Goal: Find contact information: Find contact information

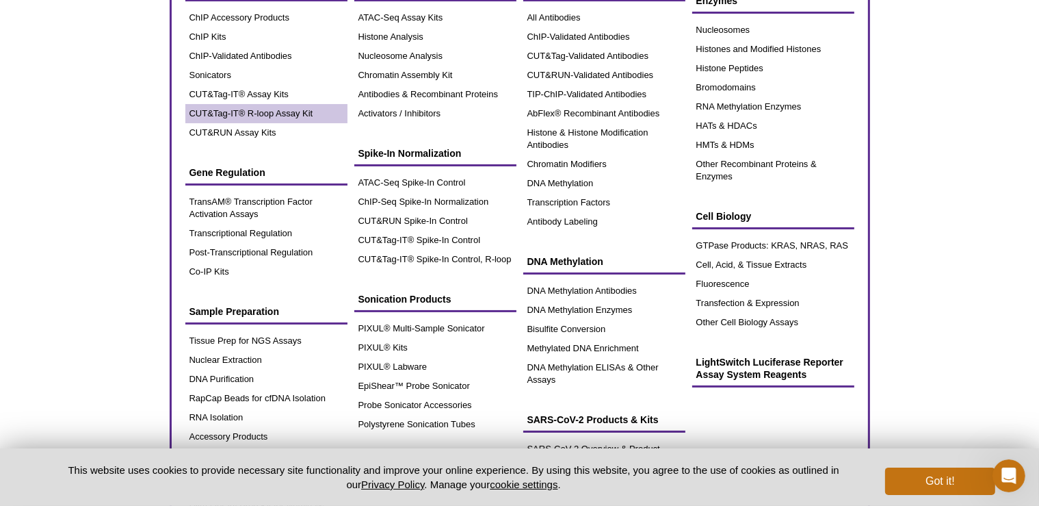
scroll to position [144, 0]
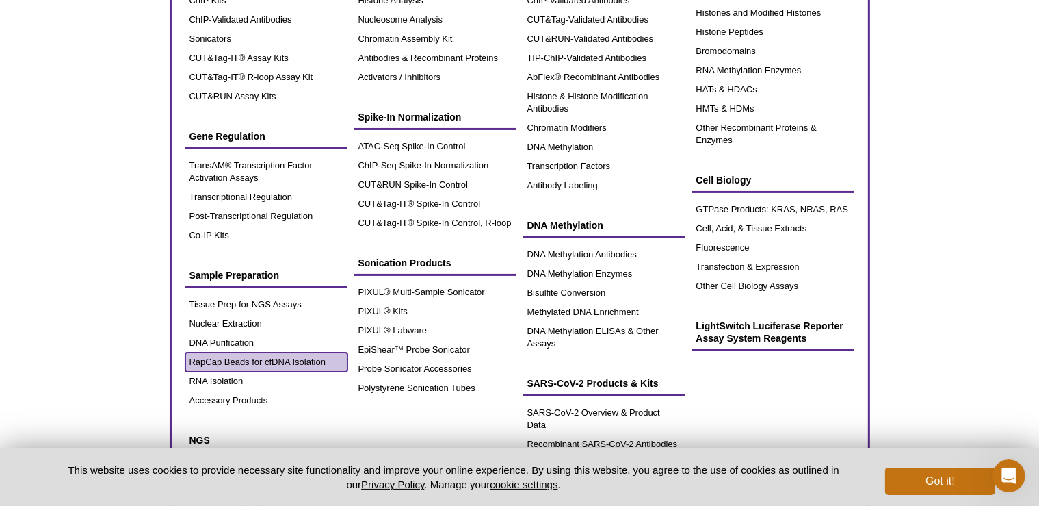
click at [274, 362] on link "RapCap Beads for cfDNA Isolation" at bounding box center [266, 361] width 162 height 19
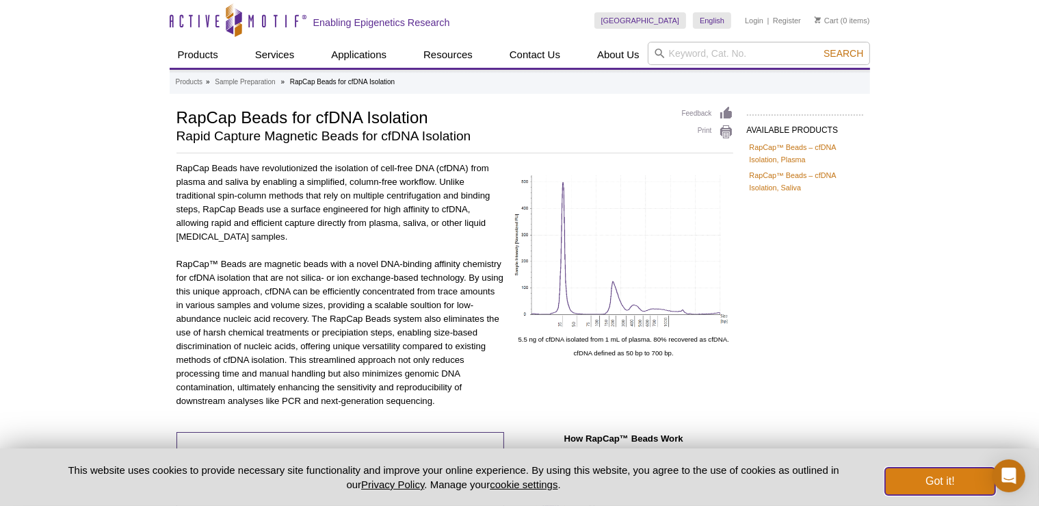
click at [925, 480] on button "Got it!" at bounding box center [939, 480] width 109 height 27
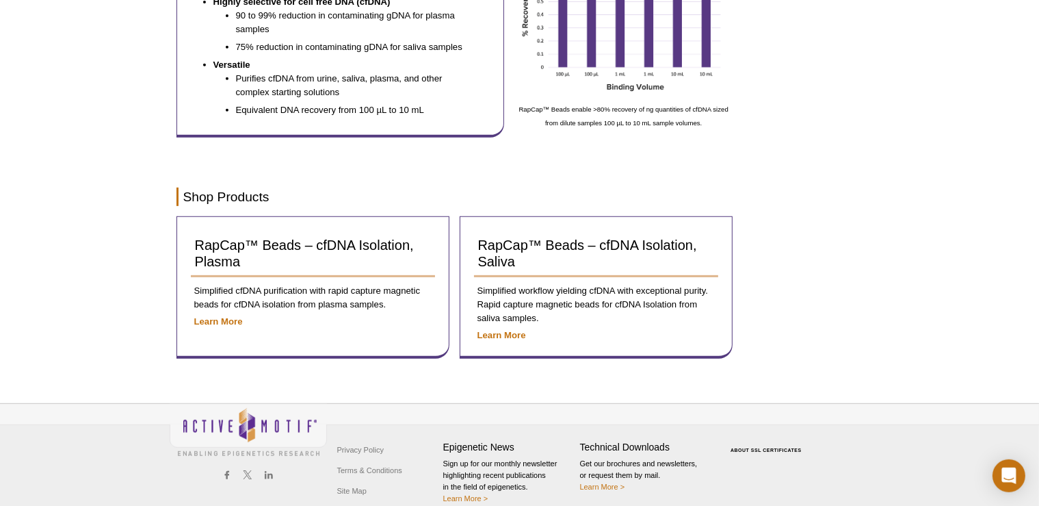
scroll to position [636, 0]
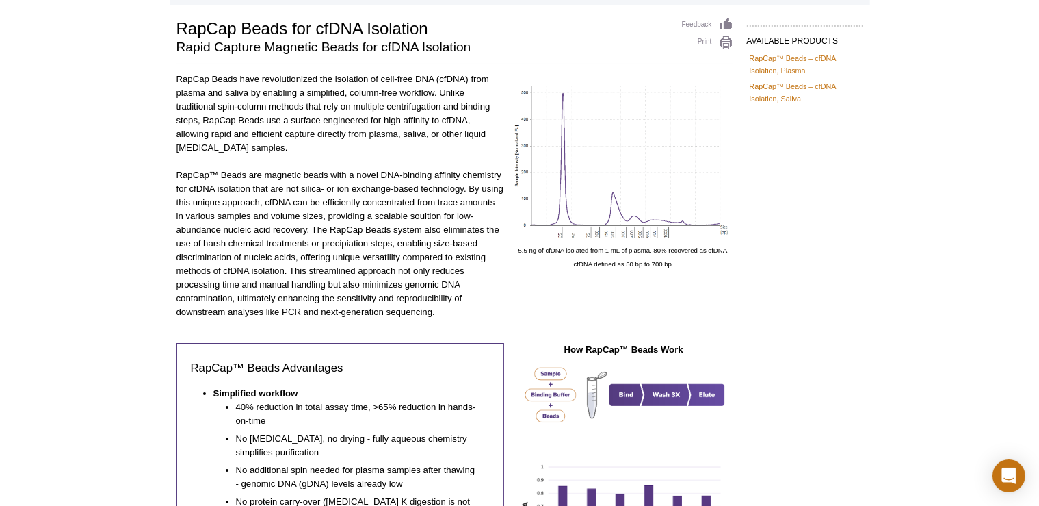
scroll to position [0, 0]
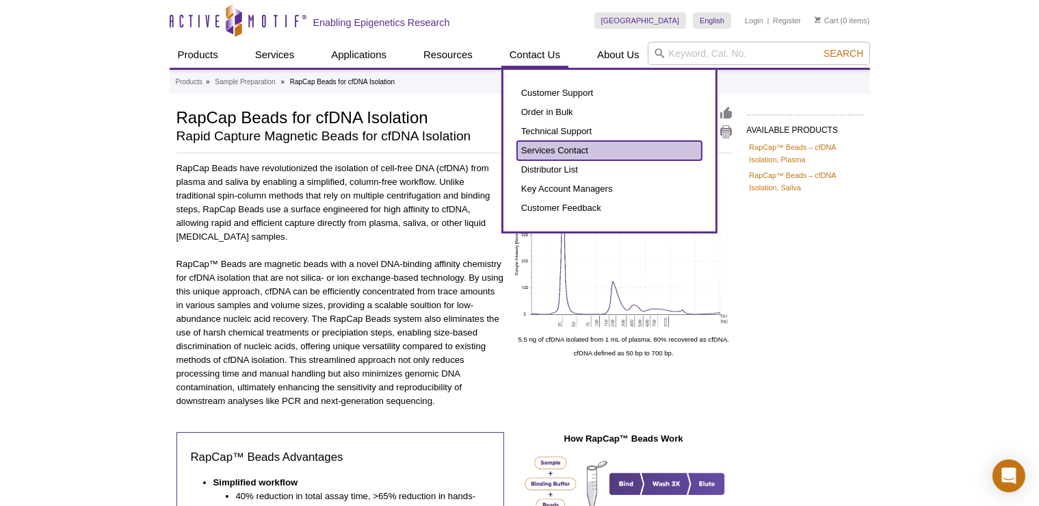
click at [564, 146] on link "Services Contact" at bounding box center [609, 150] width 185 height 19
